Goal: Task Accomplishment & Management: Manage account settings

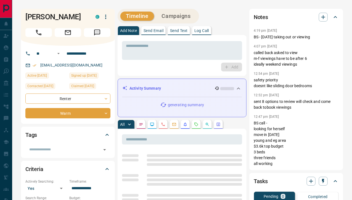
click at [103, 14] on icon "button" at bounding box center [105, 17] width 7 height 7
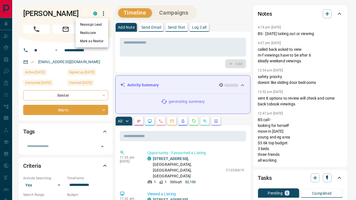
click at [97, 25] on li "Reassign Lead" at bounding box center [92, 24] width 33 height 8
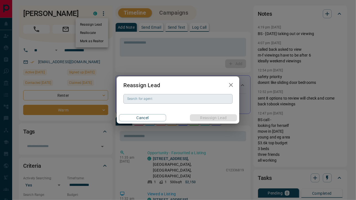
click at [142, 103] on div "Search for agent" at bounding box center [177, 98] width 109 height 9
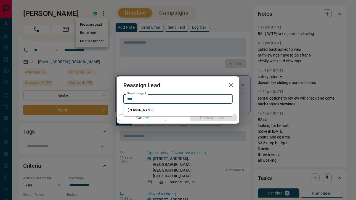
click at [142, 106] on li "[PERSON_NAME]" at bounding box center [177, 110] width 109 height 8
type input "**********"
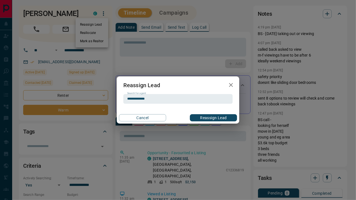
click at [206, 116] on button "Reassign Lead" at bounding box center [213, 117] width 47 height 7
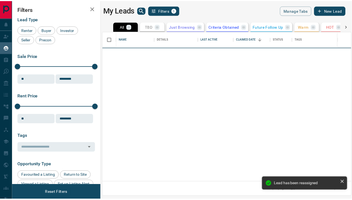
scroll to position [147, 248]
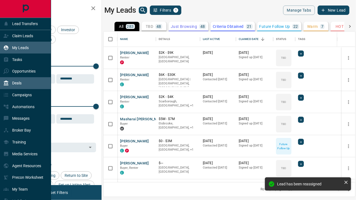
click at [18, 78] on div "Deals" at bounding box center [25, 83] width 51 height 12
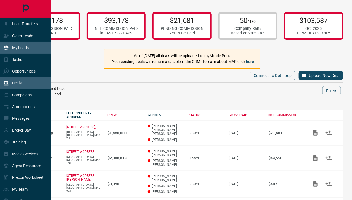
click at [26, 48] on p "My Leads" at bounding box center [20, 47] width 17 height 4
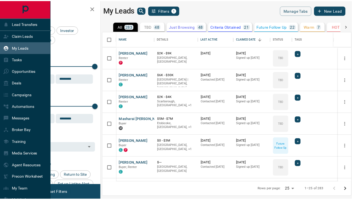
scroll to position [147, 248]
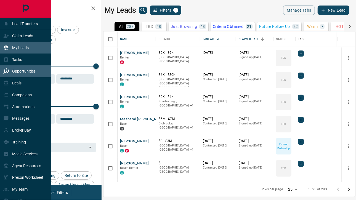
click at [30, 71] on p "Opportunities" at bounding box center [23, 71] width 23 height 4
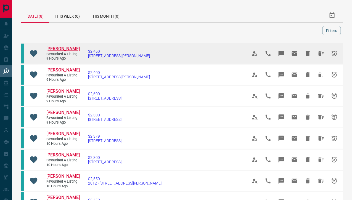
click at [64, 46] on span "[PERSON_NAME]" at bounding box center [62, 48] width 33 height 5
